Goal: Task Accomplishment & Management: Manage account settings

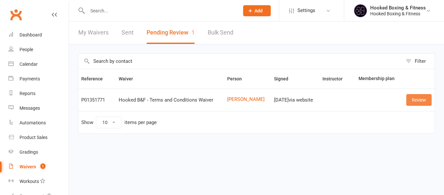
click at [419, 102] on link "Review" at bounding box center [418, 100] width 25 height 12
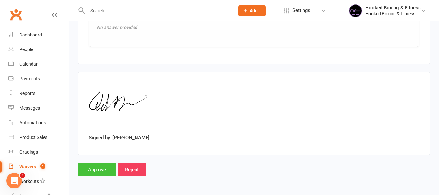
click at [100, 166] on input "Approve" at bounding box center [97, 169] width 38 height 14
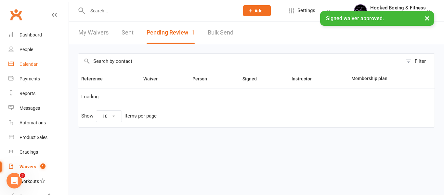
click at [27, 66] on div "Calendar" at bounding box center [28, 63] width 18 height 5
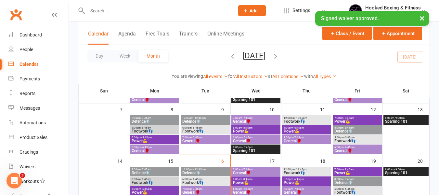
scroll to position [130, 0]
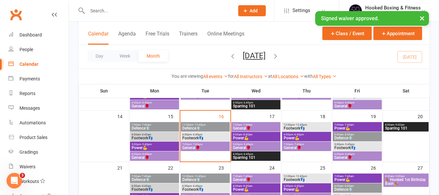
click at [217, 148] on span "General🥊" at bounding box center [205, 148] width 46 height 4
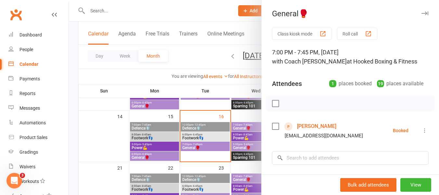
click at [210, 134] on div at bounding box center [254, 97] width 370 height 195
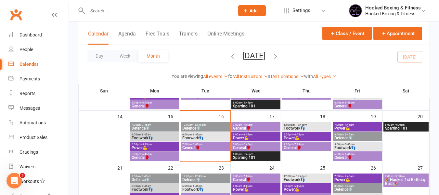
click at [206, 136] on span "Footwork👣" at bounding box center [205, 138] width 46 height 4
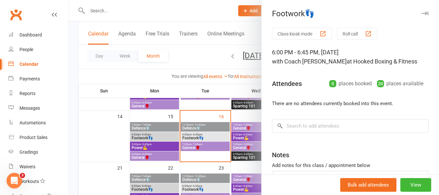
click at [140, 140] on div at bounding box center [254, 97] width 370 height 195
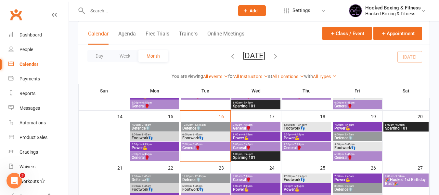
click at [211, 128] on span "Defence🛡️" at bounding box center [205, 128] width 46 height 4
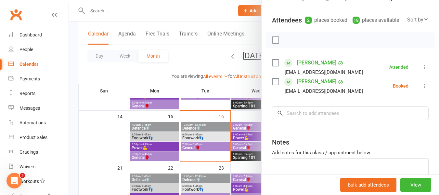
scroll to position [65, 0]
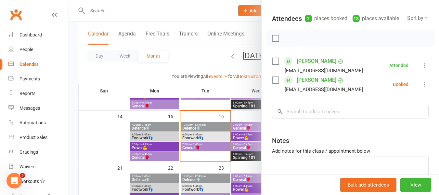
click at [189, 142] on div at bounding box center [254, 97] width 370 height 195
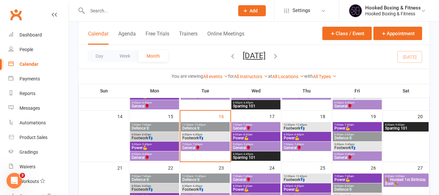
click at [392, 176] on span "8:00am - 9:00am" at bounding box center [406, 175] width 43 height 3
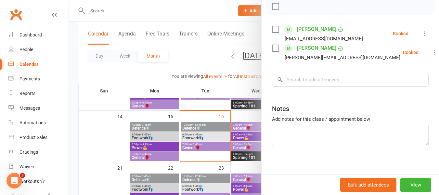
scroll to position [97, 0]
click at [225, 142] on div at bounding box center [254, 97] width 370 height 195
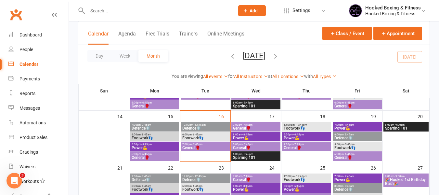
click at [198, 18] on div at bounding box center [154, 10] width 152 height 21
click at [199, 6] on input "text" at bounding box center [157, 10] width 144 height 9
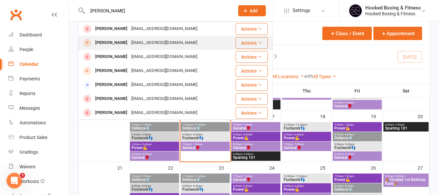
type input "[PERSON_NAME]"
click at [146, 40] on div "[EMAIL_ADDRESS][DOMAIN_NAME]" at bounding box center [164, 42] width 70 height 9
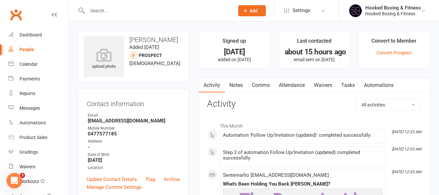
click at [243, 85] on link "Notes" at bounding box center [236, 85] width 22 height 15
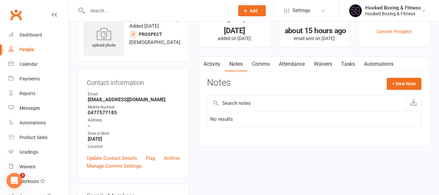
scroll to position [32, 0]
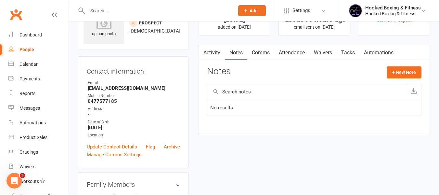
click at [214, 58] on link "Activity" at bounding box center [212, 52] width 26 height 15
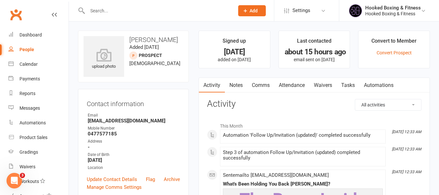
click at [137, 18] on div at bounding box center [154, 10] width 152 height 21
drag, startPoint x: 33, startPoint y: 63, endPoint x: 79, endPoint y: 26, distance: 58.9
click at [33, 63] on div "Calendar" at bounding box center [28, 63] width 18 height 5
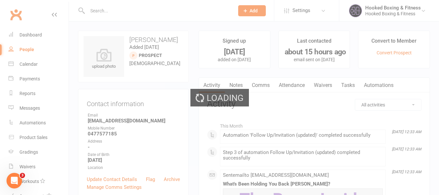
click at [93, 14] on div "Loading" at bounding box center [219, 97] width 439 height 195
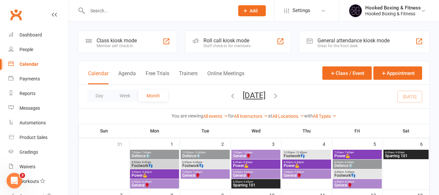
click at [136, 6] on input "text" at bounding box center [157, 10] width 144 height 9
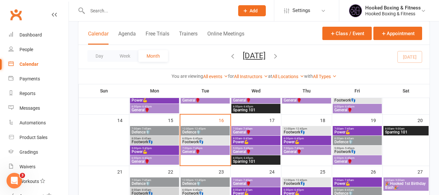
scroll to position [130, 0]
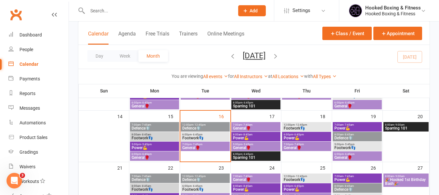
click at [210, 124] on span "12:00pm - 12:45pm" at bounding box center [205, 124] width 46 height 3
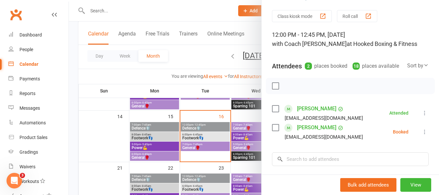
scroll to position [32, 0]
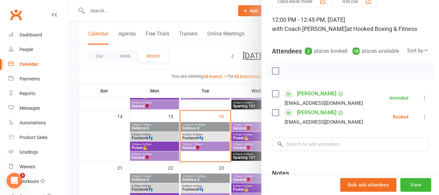
click at [214, 140] on div at bounding box center [254, 97] width 370 height 195
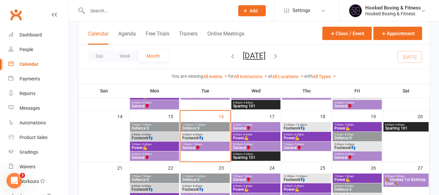
click at [217, 134] on span "6:00pm - 6:45pm" at bounding box center [205, 134] width 46 height 3
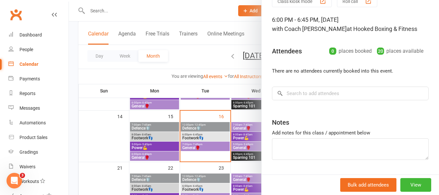
click at [196, 155] on div at bounding box center [254, 97] width 370 height 195
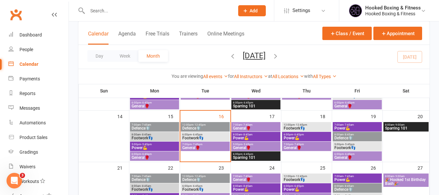
click at [205, 146] on span "General🥊" at bounding box center [205, 148] width 46 height 4
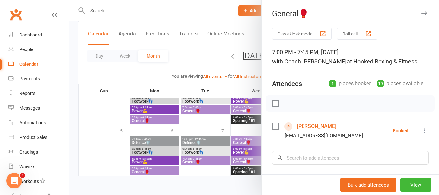
click at [223, 108] on div at bounding box center [254, 97] width 370 height 195
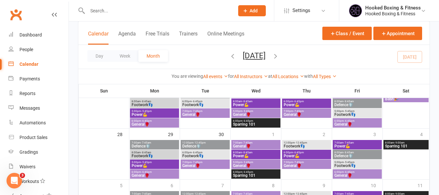
scroll to position [139, 0]
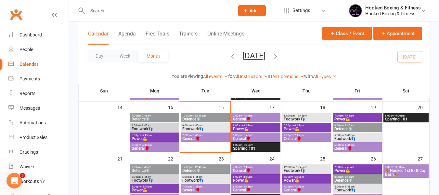
click at [121, 7] on input "text" at bounding box center [157, 10] width 144 height 9
paste input "[PERSON_NAME]"
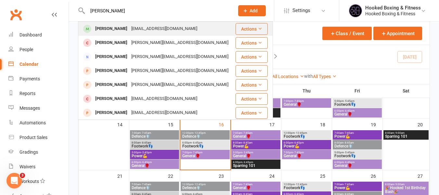
scroll to position [107, 0]
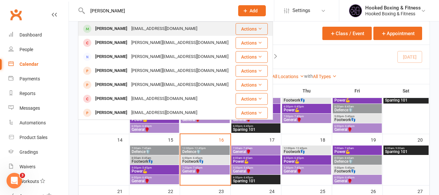
type input "[PERSON_NAME]"
click at [129, 27] on div "[EMAIL_ADDRESS][DOMAIN_NAME]" at bounding box center [164, 28] width 70 height 9
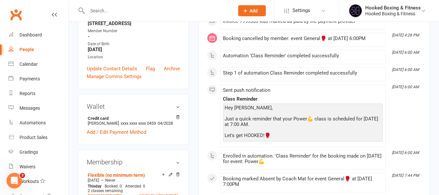
scroll to position [32, 0]
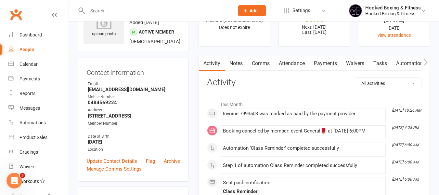
drag, startPoint x: 293, startPoint y: 71, endPoint x: 302, endPoint y: 63, distance: 12.2
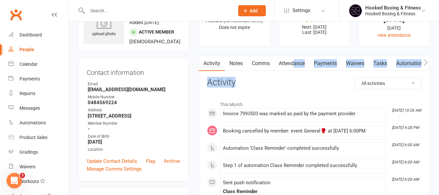
click at [302, 63] on link "Attendance" at bounding box center [291, 63] width 35 height 15
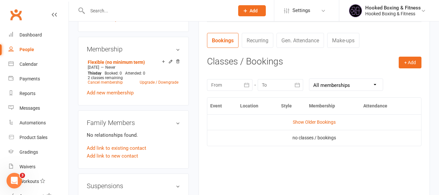
scroll to position [227, 0]
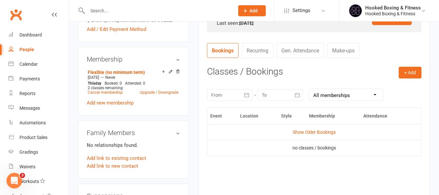
click at [260, 154] on td "no classes / bookings" at bounding box center [314, 148] width 214 height 16
click at [330, 134] on link "Show Older Bookings" at bounding box center [314, 131] width 43 height 5
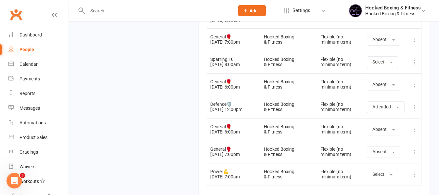
scroll to position [856, 0]
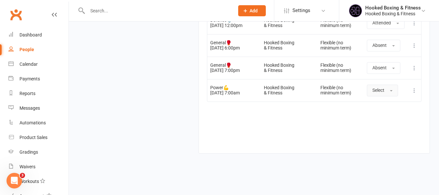
click at [391, 95] on button "Select" at bounding box center [382, 90] width 31 height 12
click at [395, 119] on link "Absent" at bounding box center [399, 117] width 64 height 13
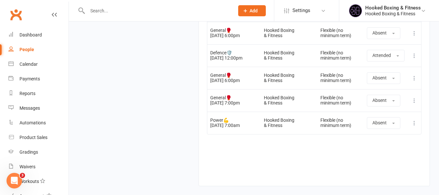
click at [313, 100] on td at bounding box center [309, 100] width 17 height 22
click at [350, 69] on td "Flexible (no minimum term)" at bounding box center [340, 78] width 46 height 22
drag, startPoint x: 228, startPoint y: 53, endPoint x: 209, endPoint y: 54, distance: 18.5
click at [209, 54] on td "Defence🛡️ [DATE] 12:00pm" at bounding box center [234, 55] width 54 height 22
click at [227, 55] on td "Defence🛡️ [DATE] 12:00pm" at bounding box center [234, 55] width 54 height 22
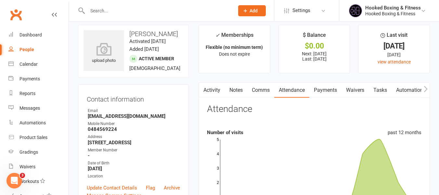
scroll to position [0, 0]
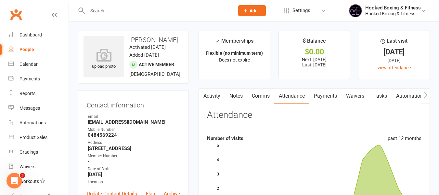
click at [234, 98] on link "Notes" at bounding box center [236, 95] width 22 height 15
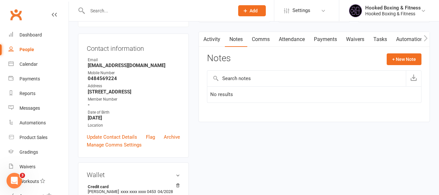
scroll to position [65, 0]
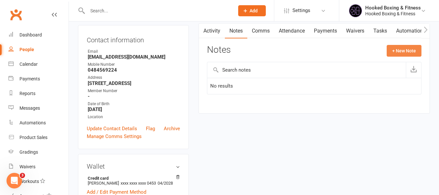
click at [394, 50] on button "+ New Note" at bounding box center [404, 51] width 35 height 12
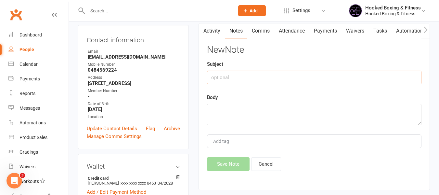
click at [306, 71] on input "text" at bounding box center [314, 78] width 214 height 14
click at [255, 116] on textarea at bounding box center [314, 114] width 214 height 21
click at [243, 75] on input "Attendence:" at bounding box center [314, 78] width 214 height 14
type input "14 Attendence:"
click at [245, 118] on textarea at bounding box center [314, 114] width 214 height 21
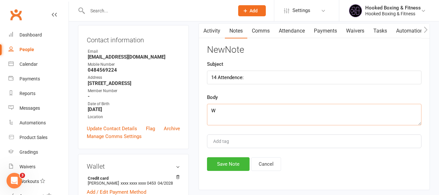
type textarea "W"
click at [261, 115] on textarea "W" at bounding box center [314, 114] width 214 height 21
type textarea "Motivation/ conflicting commitments"
click at [236, 169] on button "Save Note" at bounding box center [228, 164] width 43 height 14
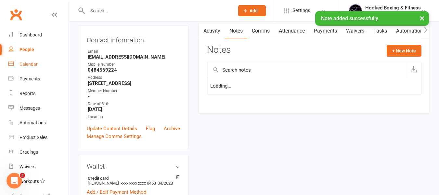
click at [31, 62] on div "Calendar" at bounding box center [28, 63] width 18 height 5
